Goal: Use online tool/utility: Utilize a website feature to perform a specific function

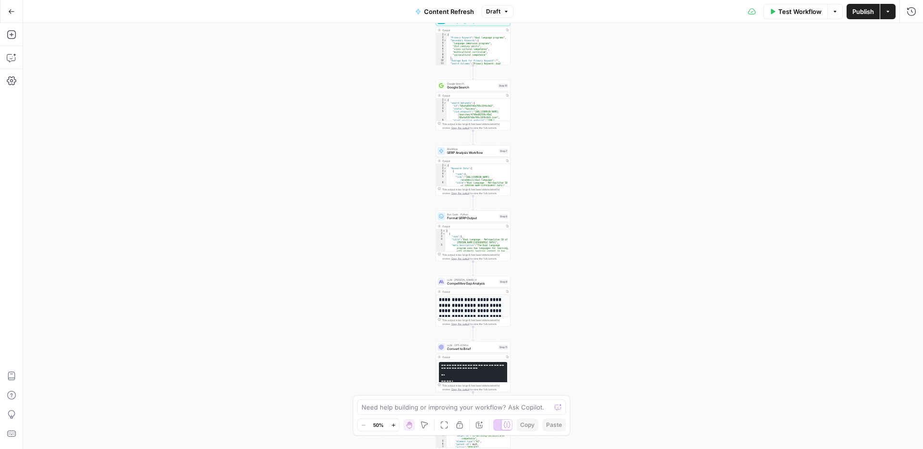
click at [394, 421] on button "Zoom In" at bounding box center [393, 425] width 12 height 12
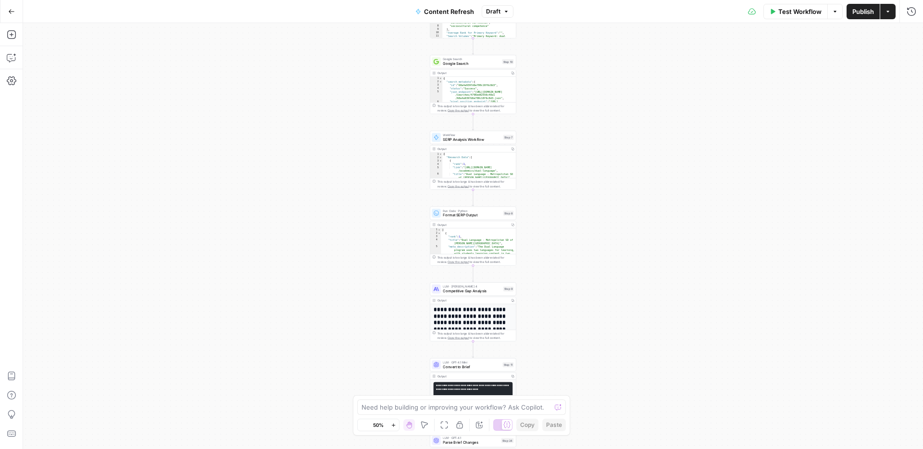
click at [394, 421] on button "Zoom In" at bounding box center [393, 425] width 12 height 12
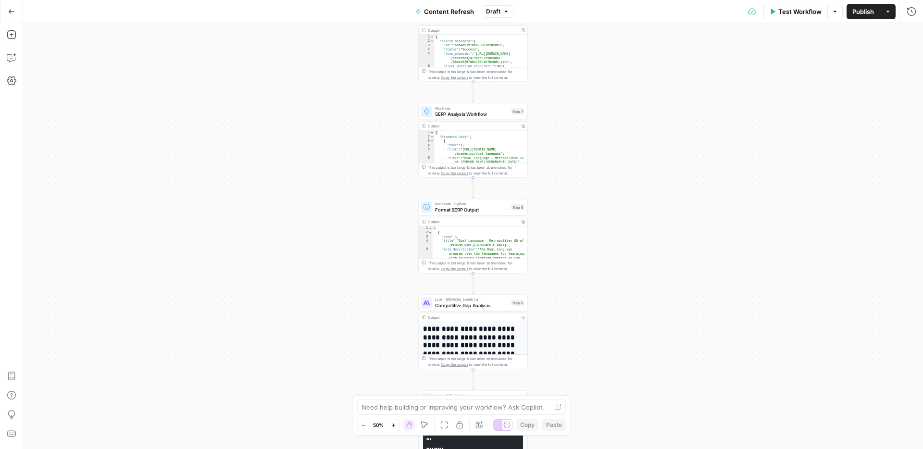
click at [394, 421] on button "Zoom In" at bounding box center [393, 425] width 12 height 12
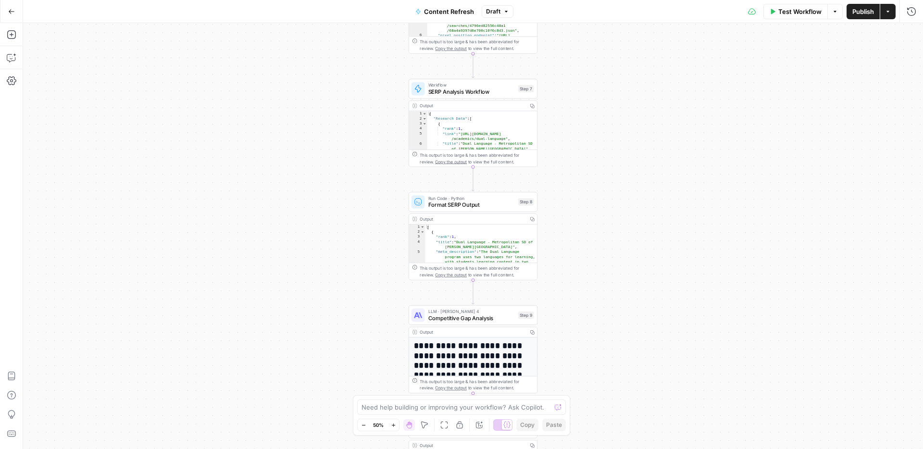
click at [394, 421] on button "Zoom In" at bounding box center [393, 425] width 12 height 12
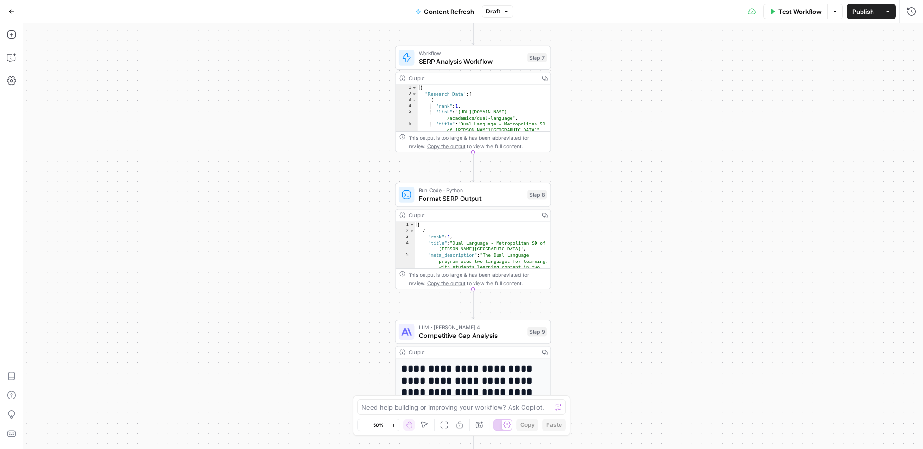
click at [394, 421] on button "Zoom In" at bounding box center [393, 425] width 12 height 12
click at [393, 421] on button "Zoom In" at bounding box center [393, 425] width 12 height 12
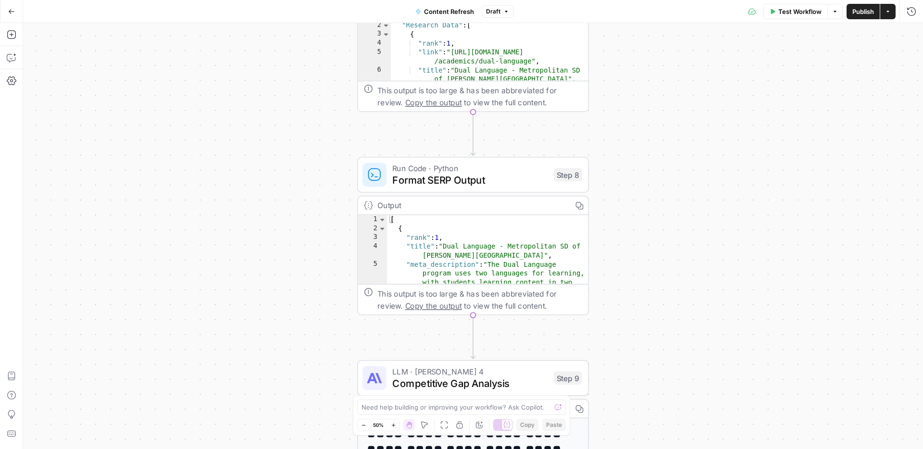
click at [393, 420] on button "Zoom In" at bounding box center [393, 425] width 12 height 12
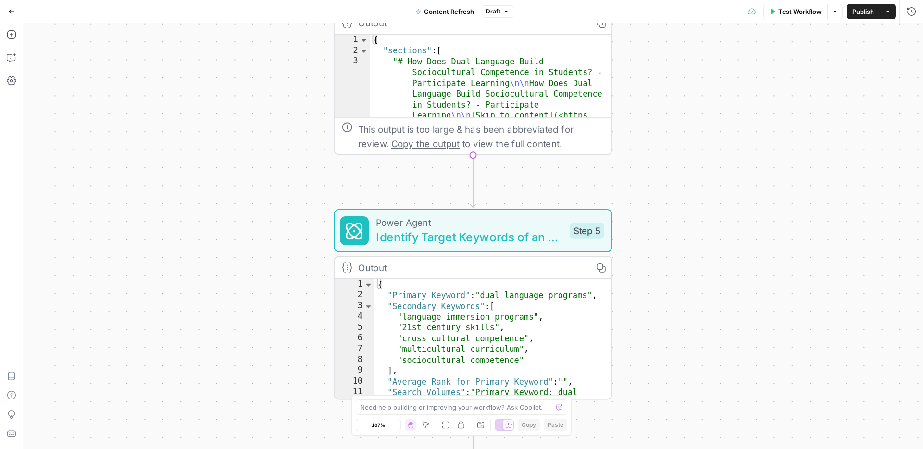
click at [358, 424] on button "Zoom Out" at bounding box center [362, 425] width 12 height 12
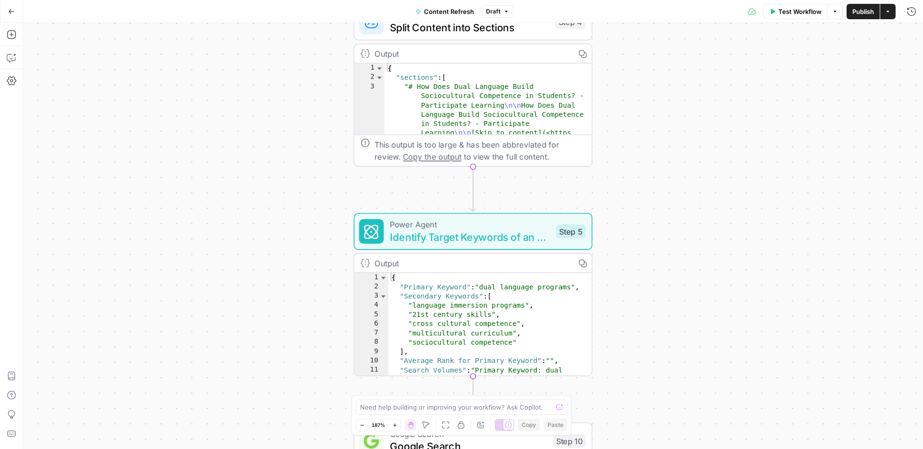
click at [358, 424] on button "Zoom Out" at bounding box center [362, 425] width 12 height 12
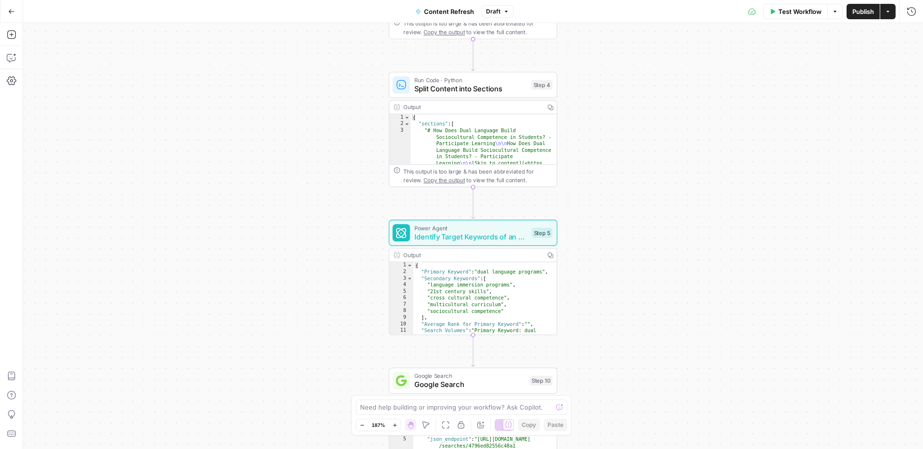
click at [358, 424] on button "Zoom Out" at bounding box center [362, 425] width 12 height 12
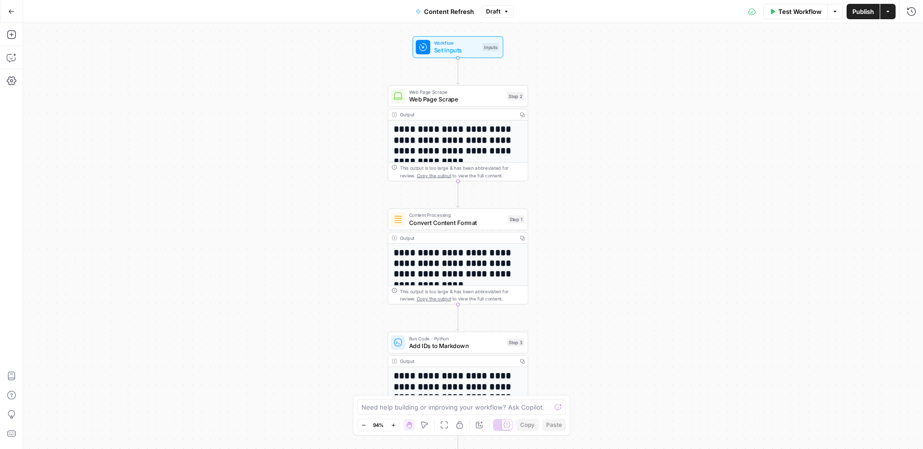
drag, startPoint x: 392, startPoint y: 425, endPoint x: 400, endPoint y: 419, distance: 9.9
click at [392, 425] on icon "button" at bounding box center [393, 425] width 5 height 5
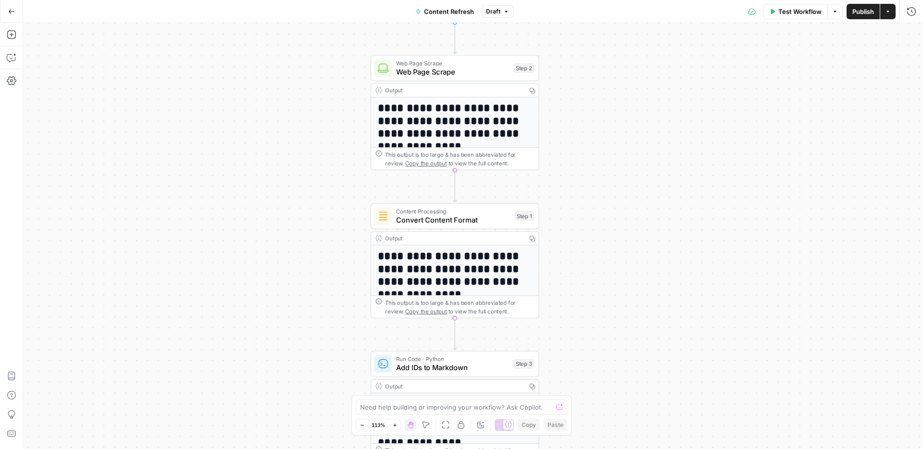
click at [382, 423] on span "113%" at bounding box center [378, 425] width 13 height 8
click at [378, 426] on span "113%" at bounding box center [378, 425] width 13 height 8
click at [365, 426] on button "Zoom Out" at bounding box center [362, 425] width 12 height 12
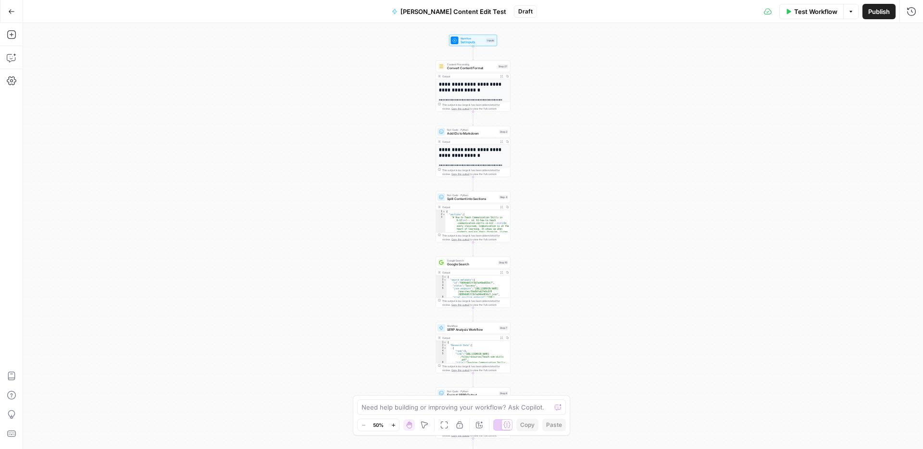
click at [393, 426] on icon "button" at bounding box center [393, 425] width 5 height 5
click at [393, 425] on icon "button" at bounding box center [393, 425] width 5 height 5
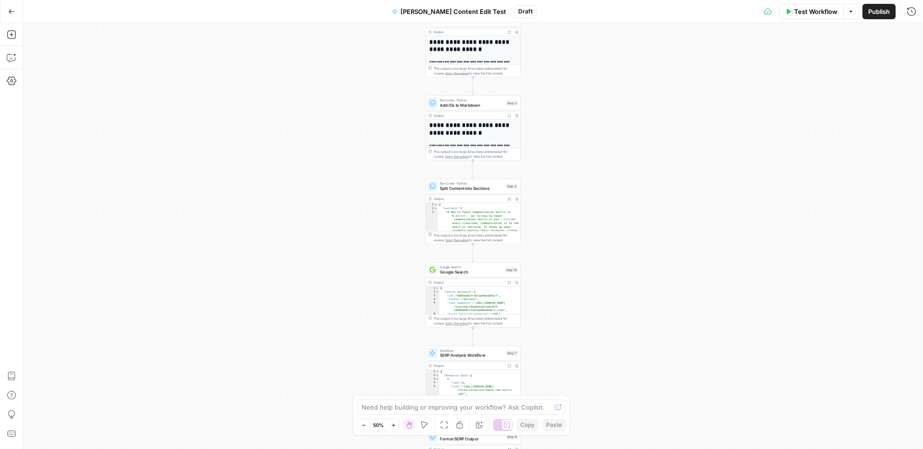
click at [393, 425] on icon "button" at bounding box center [393, 425] width 5 height 5
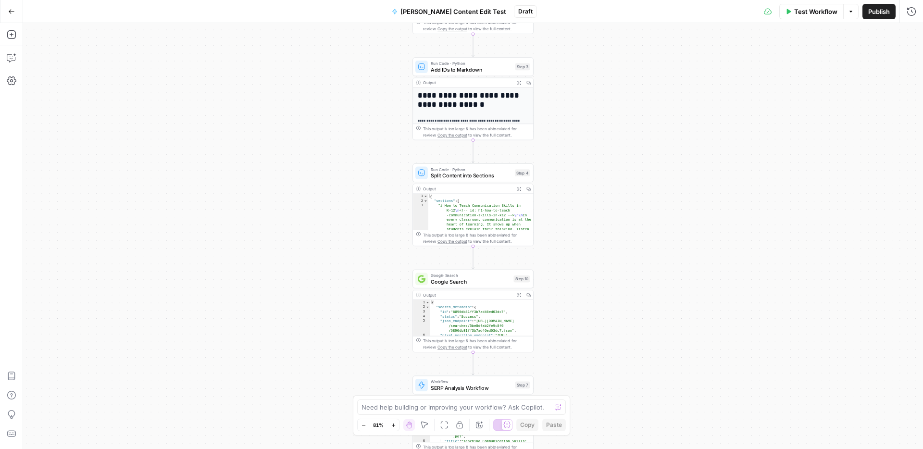
click at [392, 425] on icon "button" at bounding box center [393, 425] width 5 height 5
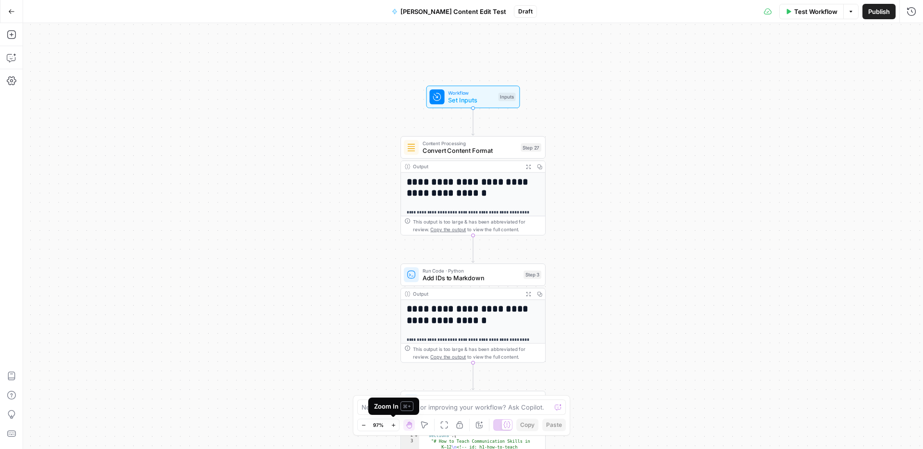
click at [394, 426] on icon "button" at bounding box center [393, 425] width 5 height 5
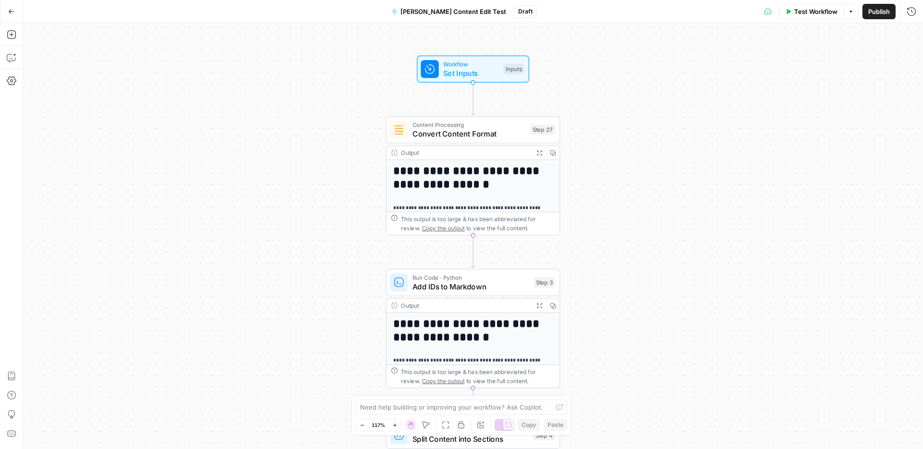
click at [361, 427] on icon "button" at bounding box center [362, 425] width 5 height 5
